Goal: Find contact information: Find contact information

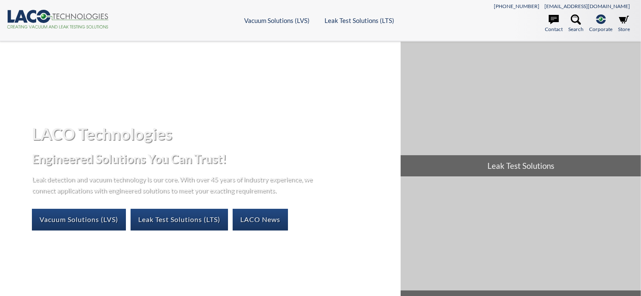
select select "Language Translate Widget"
click at [551, 22] on icon at bounding box center [554, 19] width 10 height 9
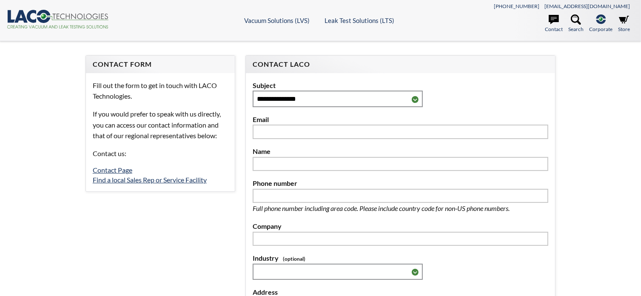
select select "Language Translate Widget"
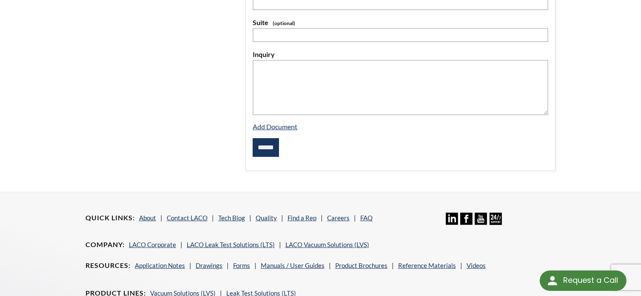
scroll to position [312, 0]
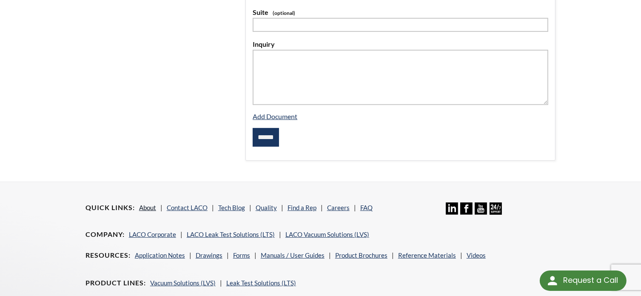
click at [149, 205] on link "About" at bounding box center [147, 208] width 17 height 8
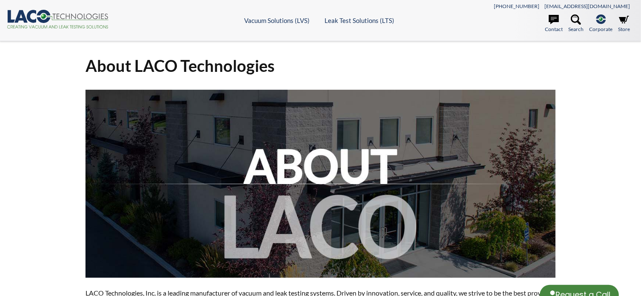
select select "Language Translate Widget"
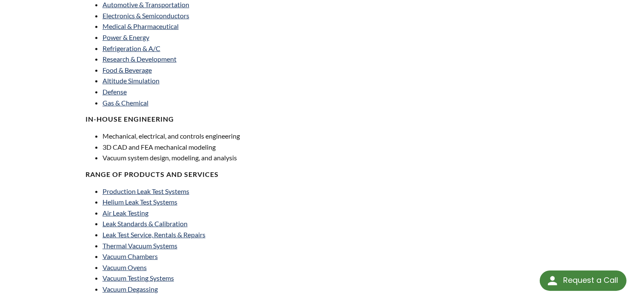
scroll to position [700, 0]
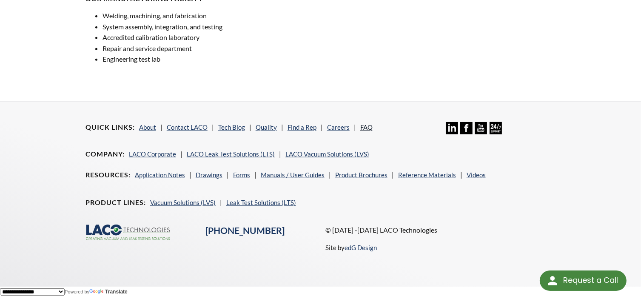
click at [366, 125] on link "FAQ" at bounding box center [366, 127] width 12 height 8
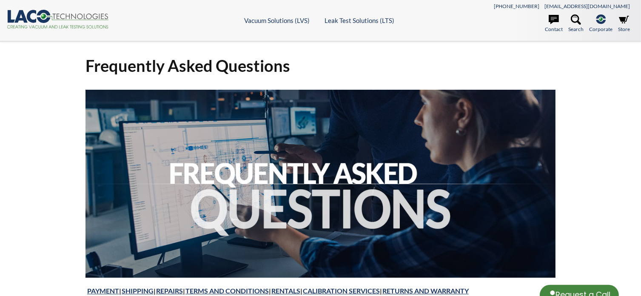
select select "Language Translate Widget"
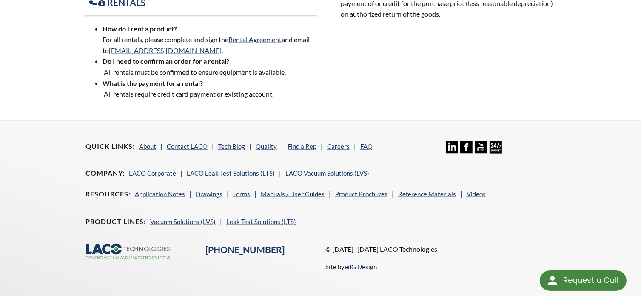
scroll to position [1149, 0]
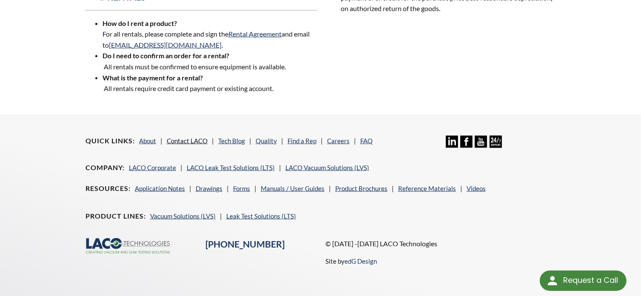
click at [197, 137] on link "Contact LACO" at bounding box center [187, 141] width 41 height 8
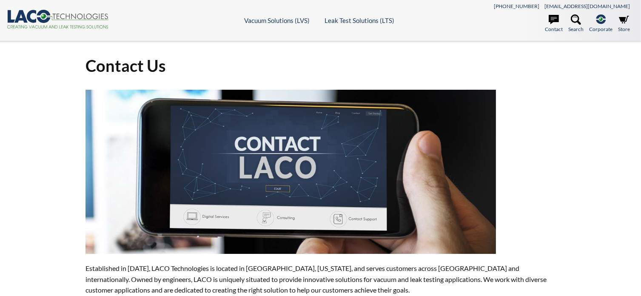
select select "Language Translate Widget"
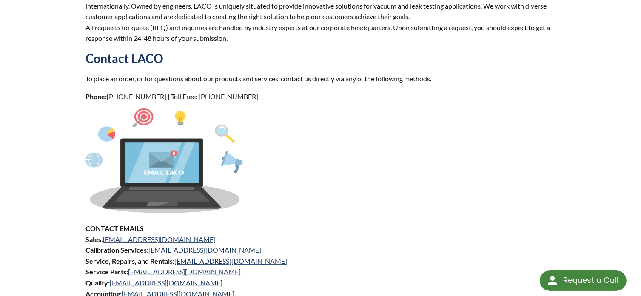
scroll to position [142, 0]
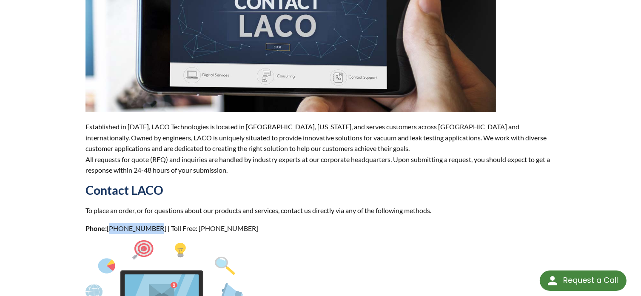
drag, startPoint x: 151, startPoint y: 228, endPoint x: 109, endPoint y: 230, distance: 42.5
click at [109, 230] on p "Phone: [PHONE_NUMBER] | Toll Free: [PHONE_NUMBER]" at bounding box center [320, 228] width 470 height 11
copy p "[PHONE_NUMBER]"
